Goal: Check status: Check status

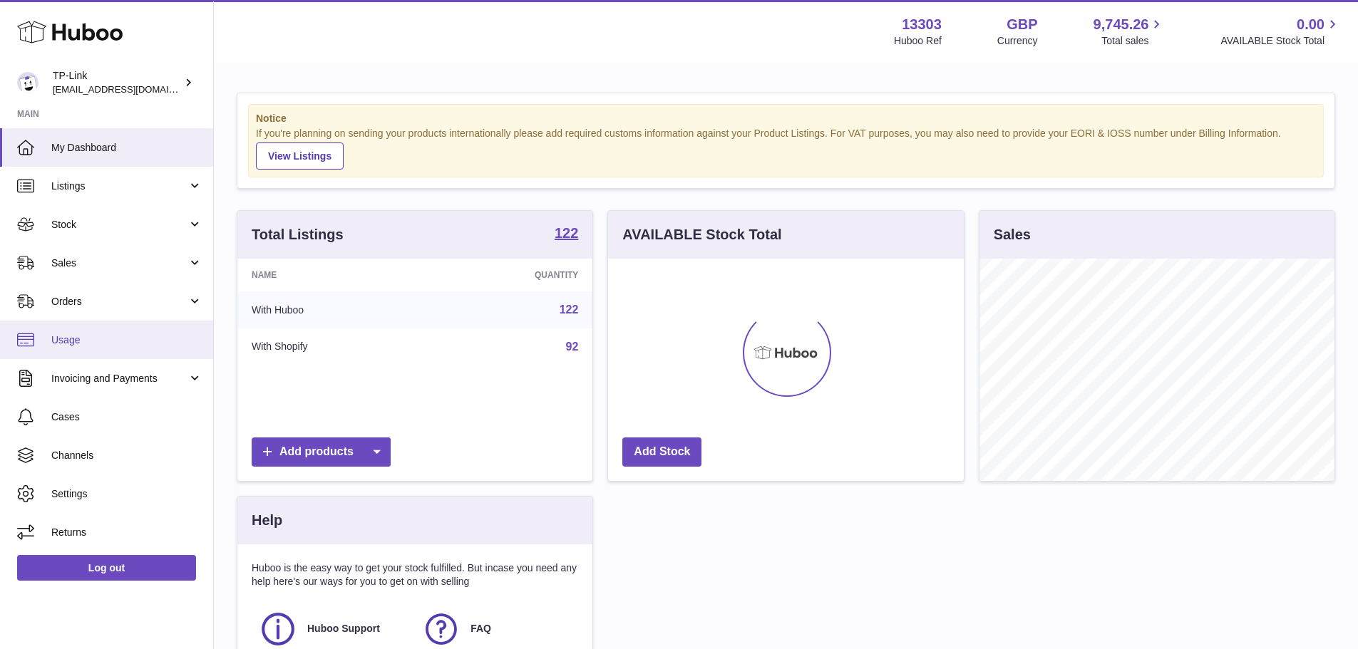
scroll to position [222, 356]
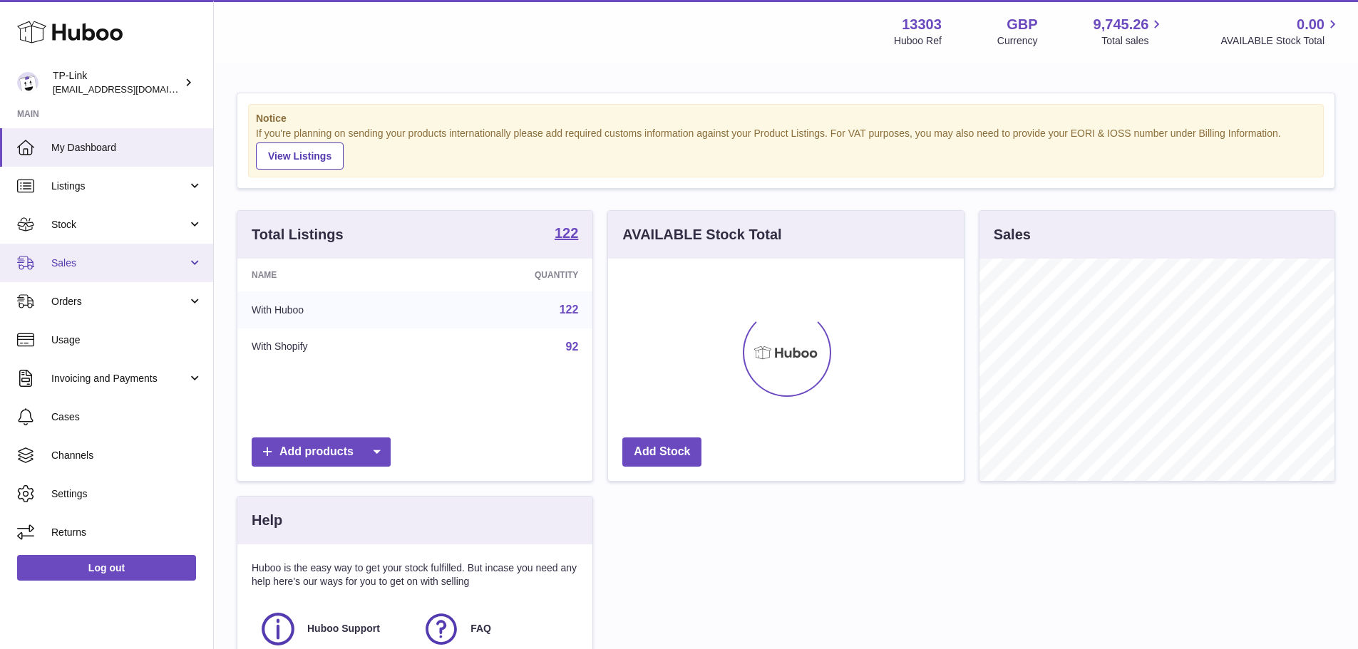
click at [90, 271] on link "Sales" at bounding box center [106, 263] width 213 height 38
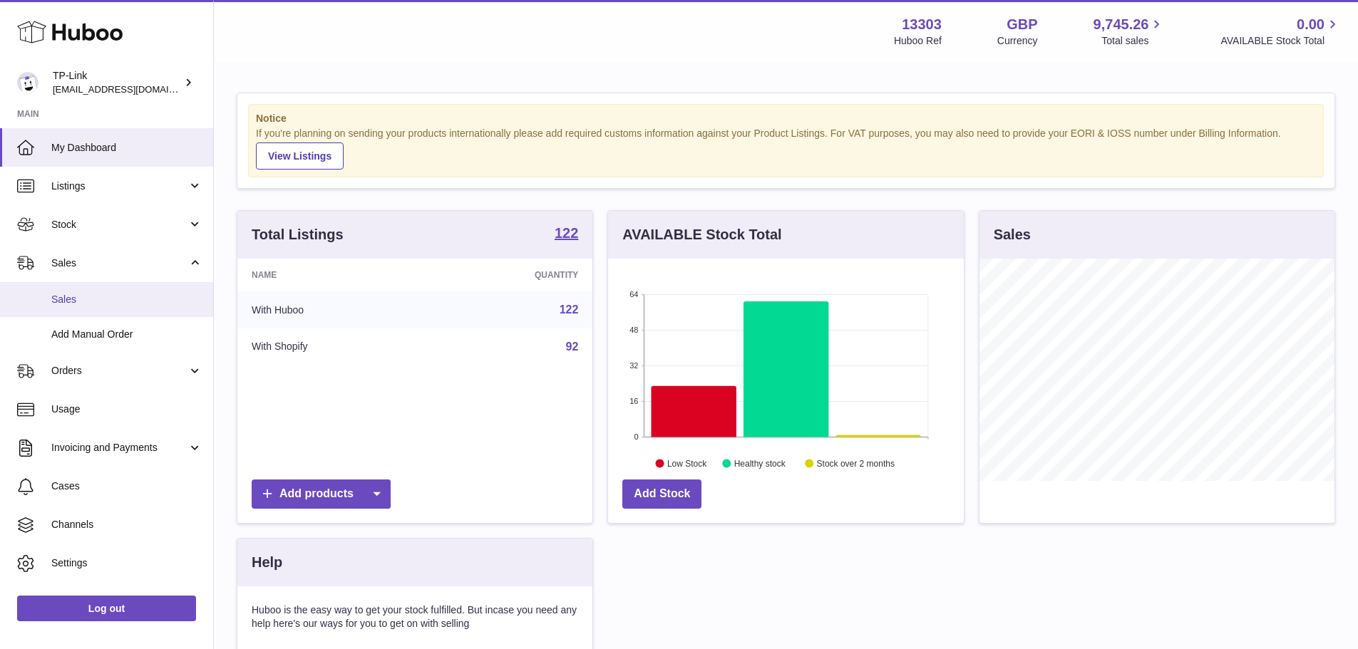
click at [111, 312] on link "Sales" at bounding box center [106, 299] width 213 height 35
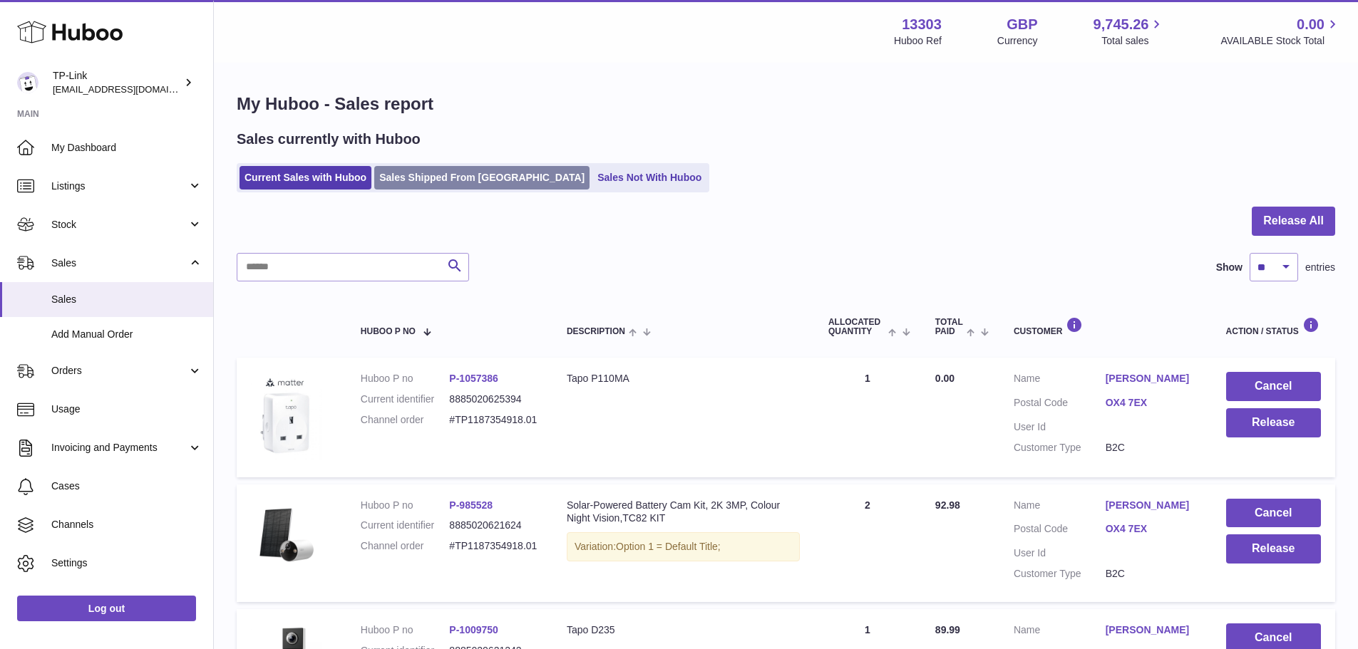
click at [403, 170] on link "Sales Shipped From Huboo" at bounding box center [481, 178] width 215 height 24
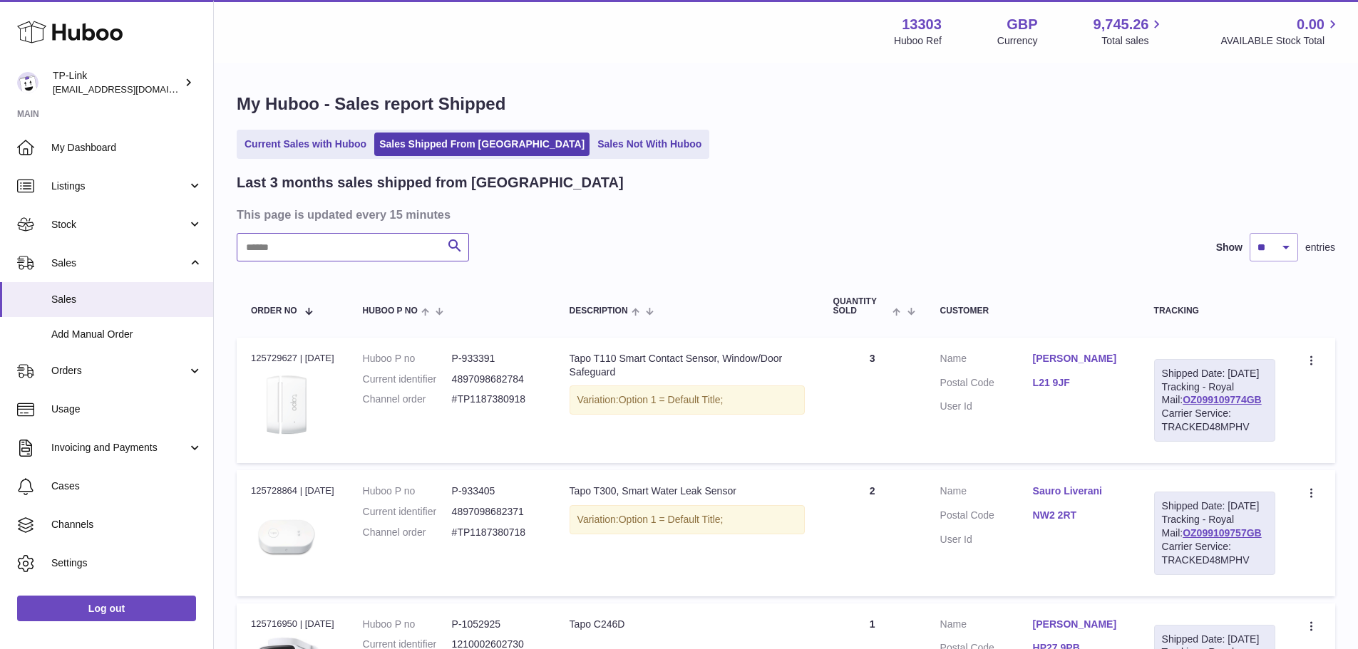
click at [351, 247] on input "text" at bounding box center [353, 247] width 232 height 29
paste input "**********"
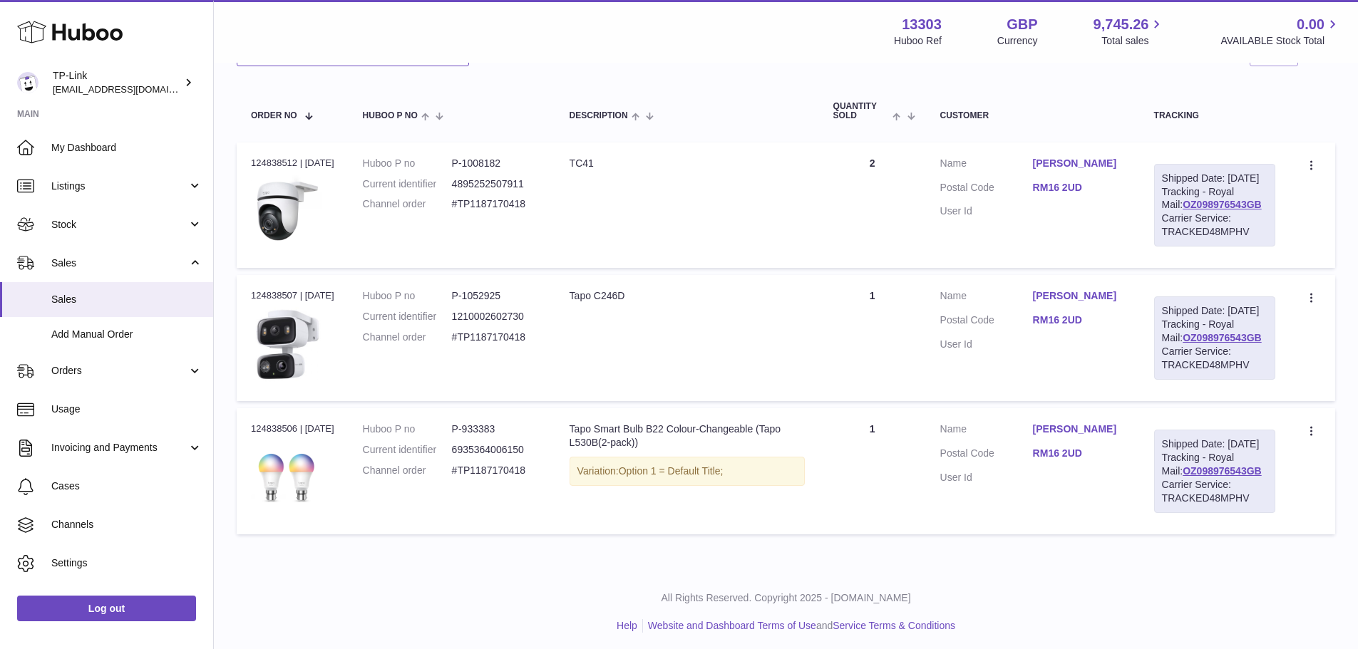
scroll to position [214, 0]
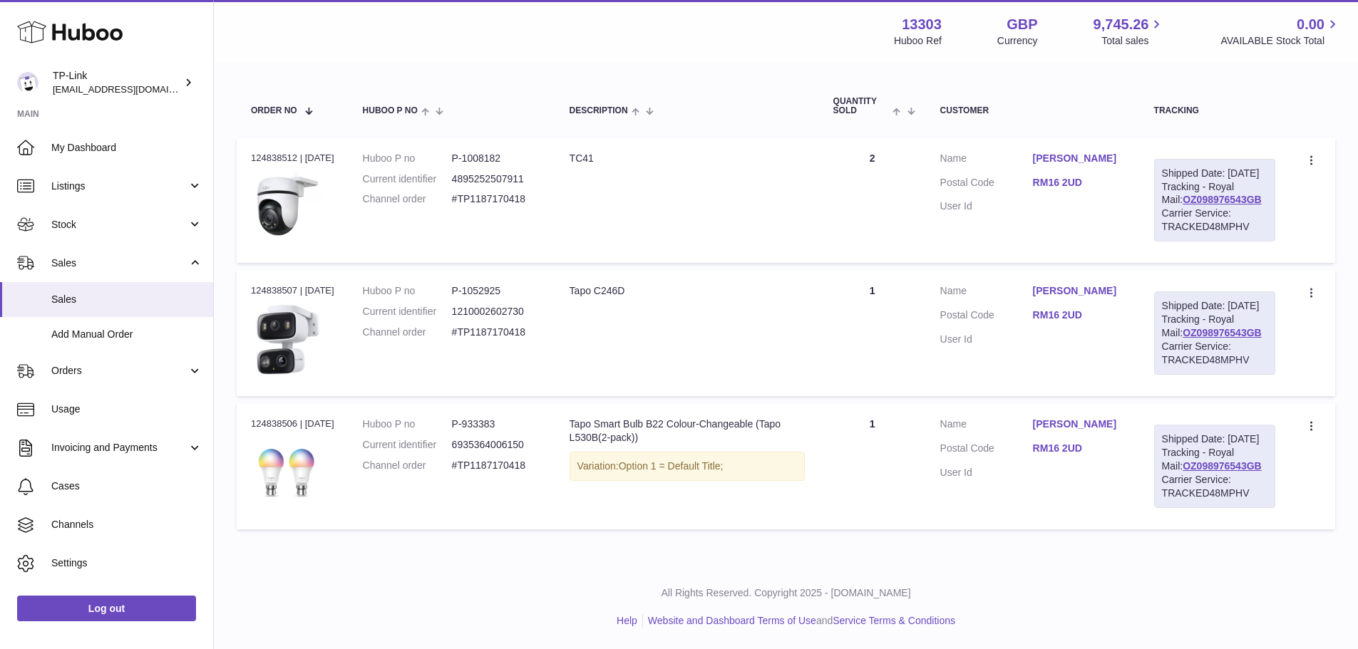
type input "**********"
click at [284, 152] on div "Order no 124838512 | 16th Sep" at bounding box center [292, 158] width 83 height 13
copy div "124838512"
click at [742, 383] on td "Description Tapo C246D" at bounding box center [687, 333] width 264 height 126
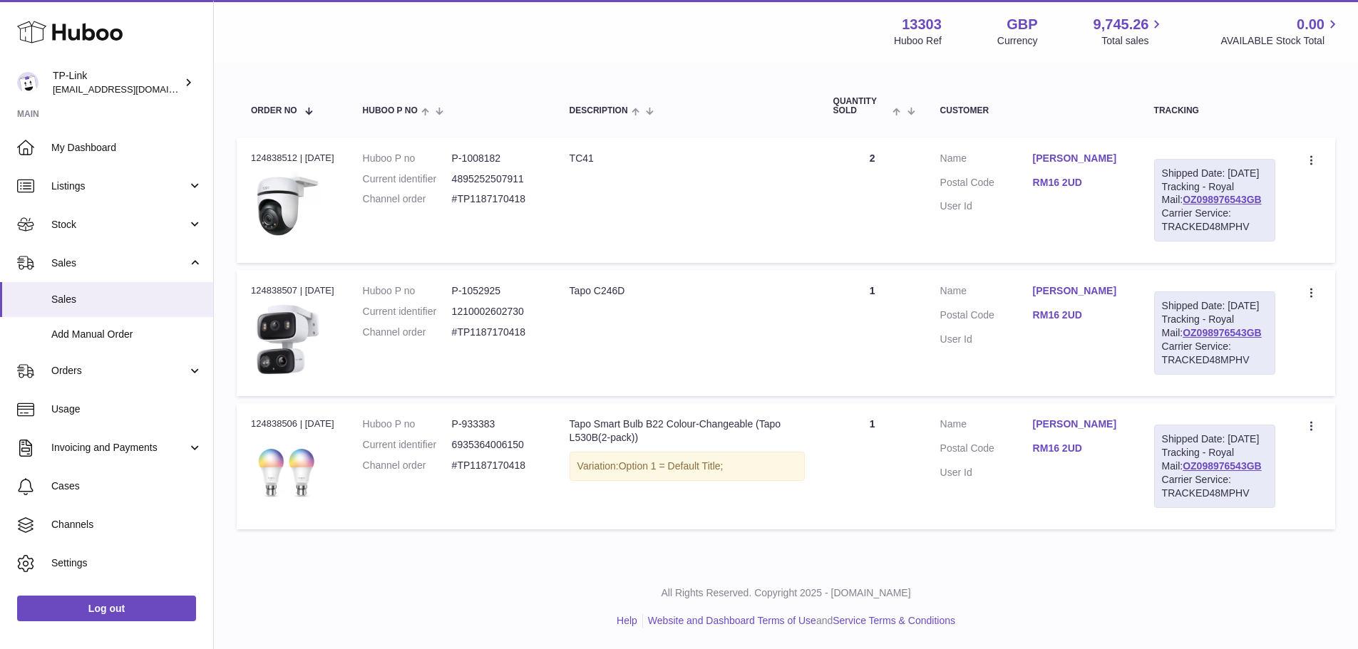
click at [489, 138] on td "Huboo P no P-1008182 Current identifier 4895252507911 Channel order #TP11871704…" at bounding box center [452, 200] width 207 height 125
click at [506, 152] on dd "P-1008182" at bounding box center [496, 159] width 89 height 14
copy dd "1008182"
